Goal: Transaction & Acquisition: Book appointment/travel/reservation

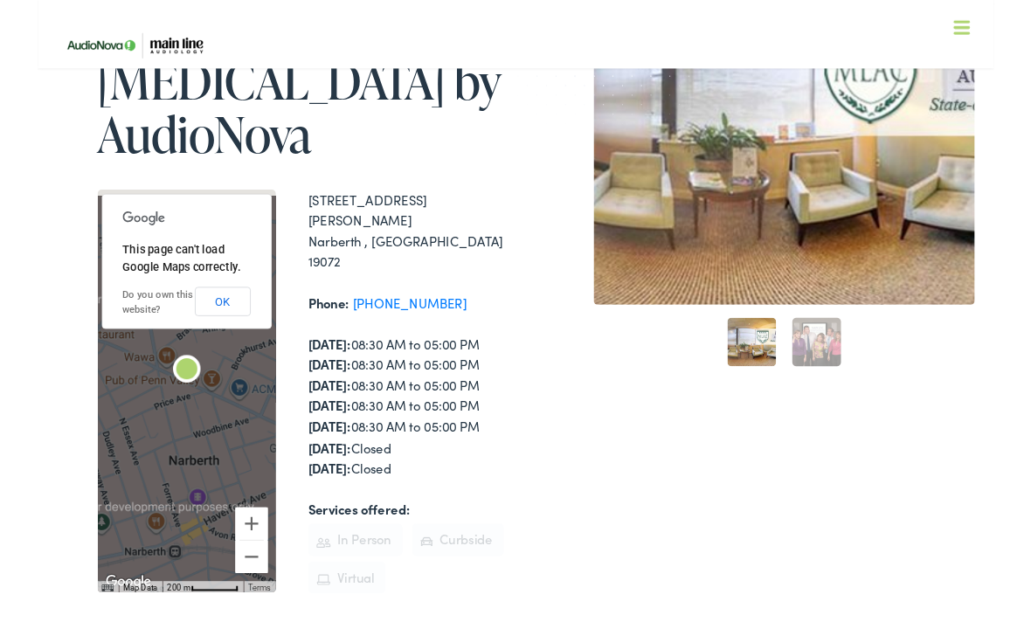
scroll to position [232, 0]
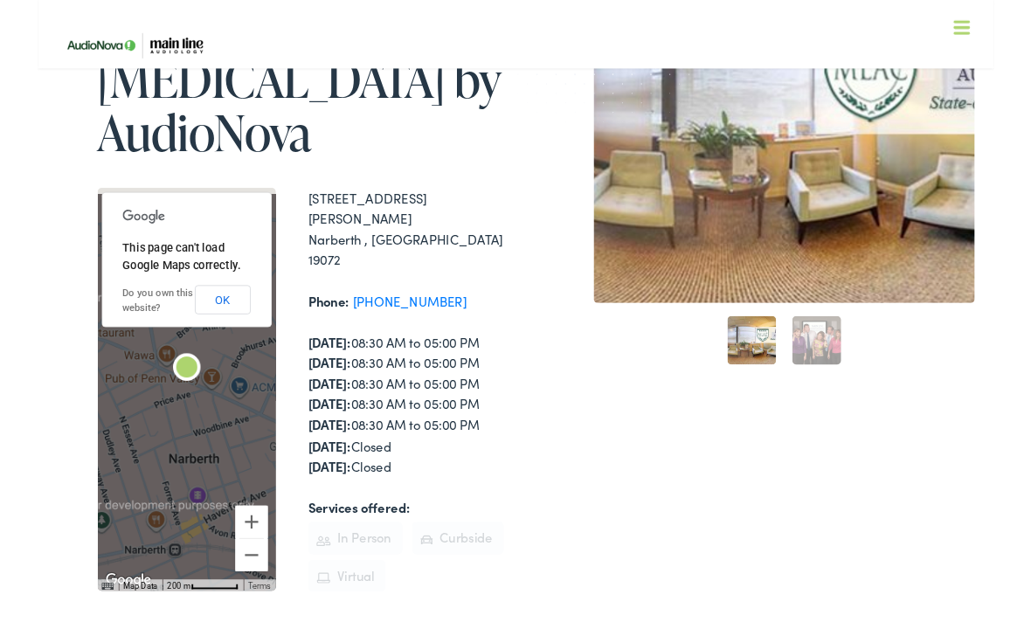
click at [202, 307] on button "OK" at bounding box center [199, 322] width 60 height 31
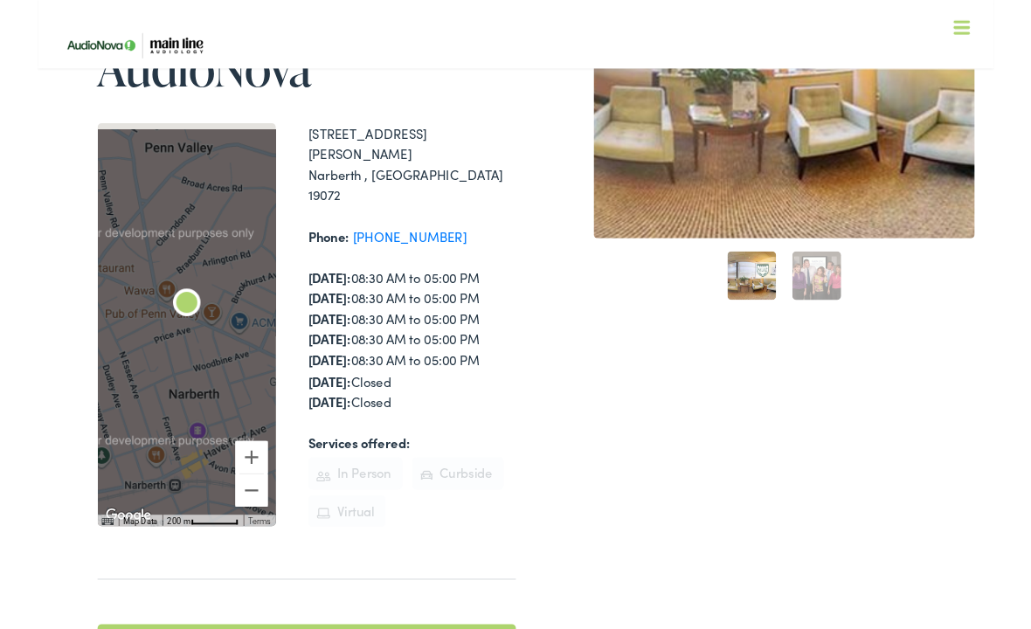
scroll to position [338, 0]
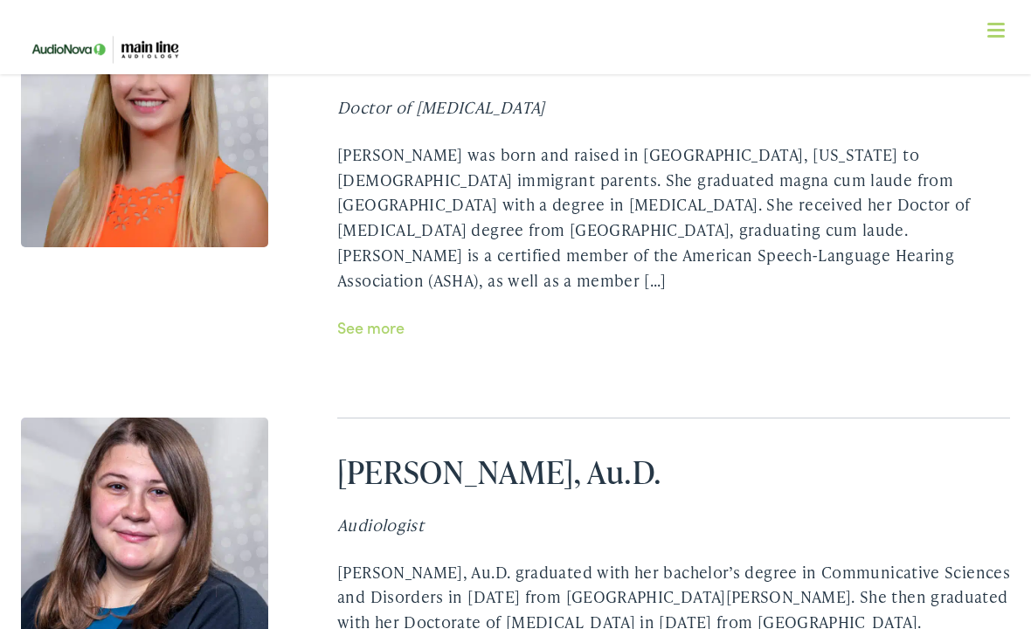
scroll to position [4354, 0]
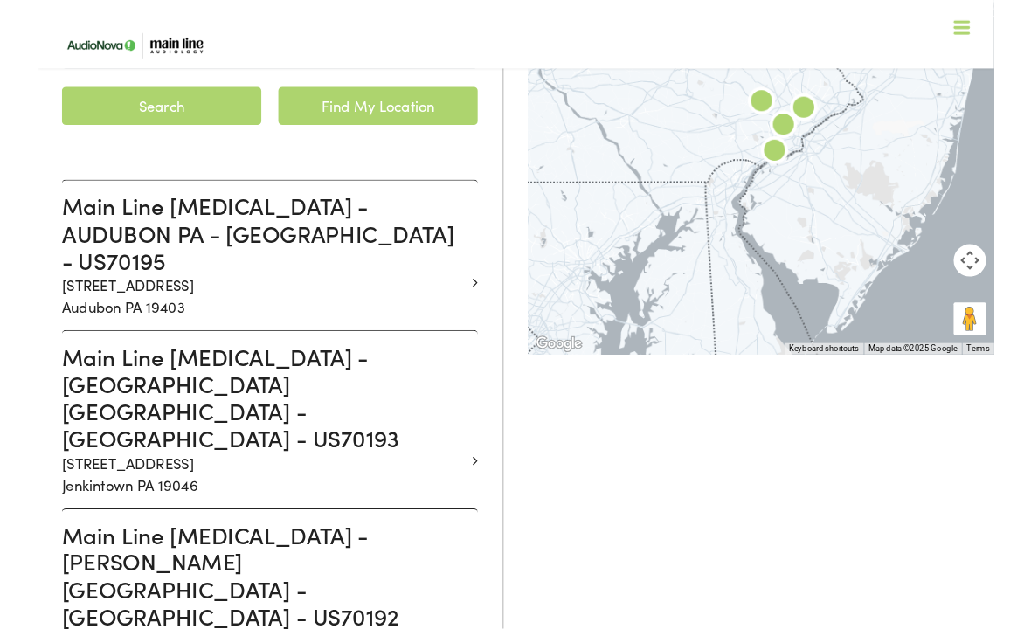
scroll to position [361, 0]
click at [216, 562] on h3 "Main Line [MEDICAL_DATA] - [PERSON_NAME][GEOGRAPHIC_DATA] - [GEOGRAPHIC_DATA] -…" at bounding box center [243, 620] width 435 height 117
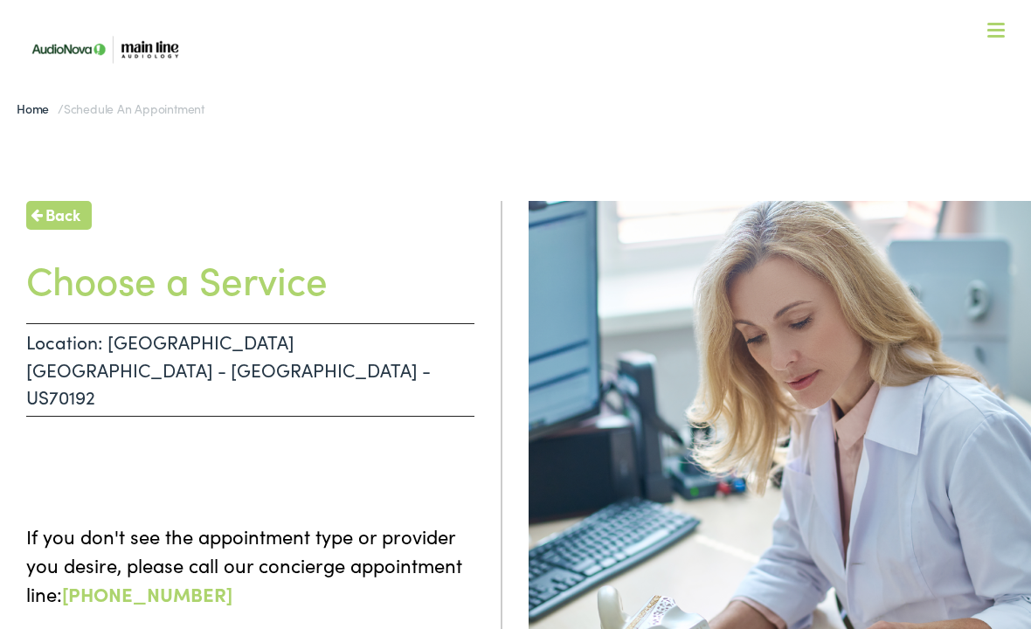
click at [258, 335] on p "Location: NARBERTH PA - MONTGOMERY - US70192" at bounding box center [250, 369] width 448 height 93
click at [235, 521] on p "If you don't see the appointment type or provider you desire, please call our c…" at bounding box center [250, 564] width 448 height 86
